Goal: Check status: Check status

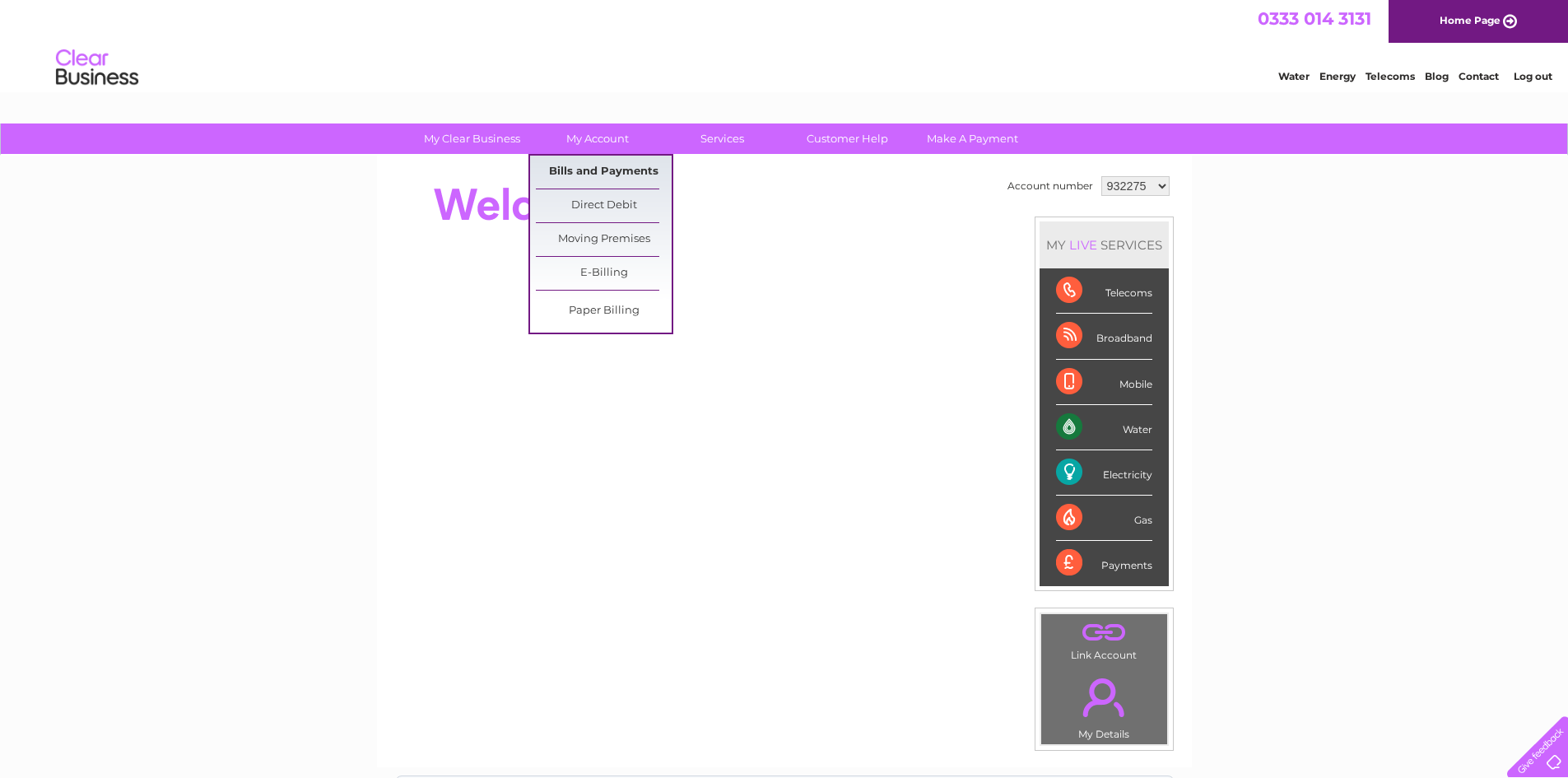
click at [636, 172] on link "Bills and Payments" at bounding box center [603, 172] width 136 height 33
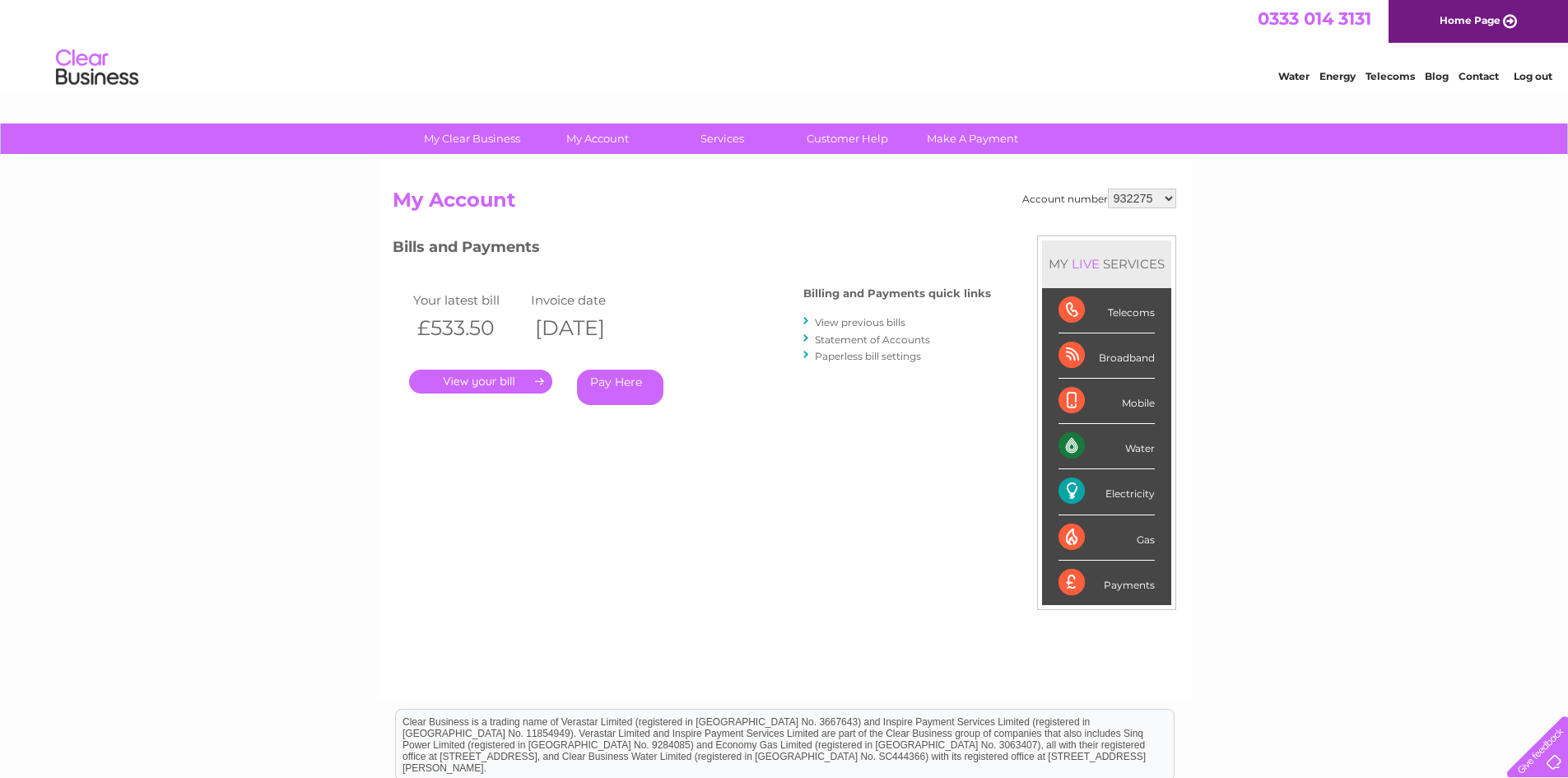
click at [1167, 199] on select "932275 932278 1048523 1089500 1098788 1098798 1098834 1098838 1098848 1103919 1…" at bounding box center [1142, 198] width 68 height 20
select select "1111590"
click at [1108, 188] on select "932275 932278 1048523 1089500 1098788 1098798 1098834 1098838 1098848 1103919 1…" at bounding box center [1142, 198] width 68 height 20
